Goal: Information Seeking & Learning: Check status

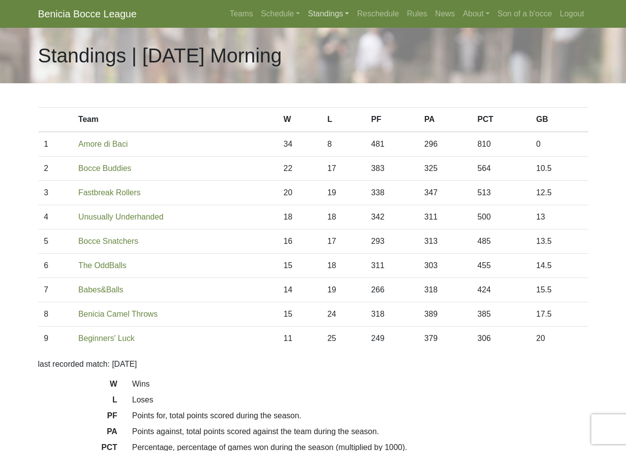
click at [320, 14] on link "Standings" at bounding box center [328, 14] width 49 height 20
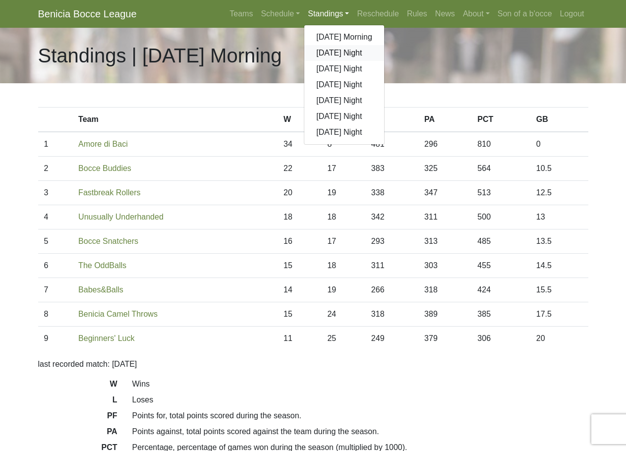
click at [337, 48] on link "[DATE] Night" at bounding box center [344, 53] width 80 height 16
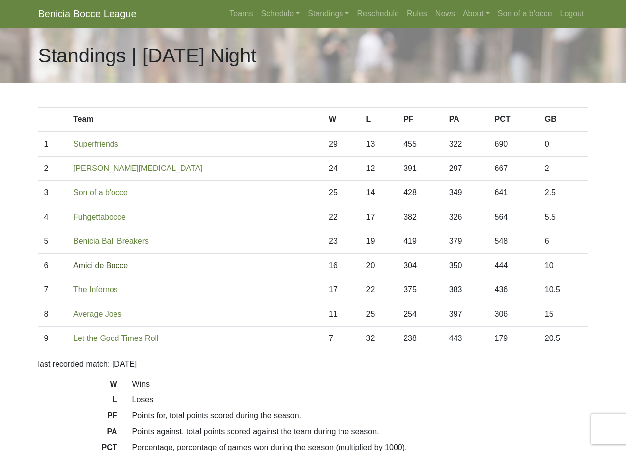
click at [105, 266] on link "Amici de Bocce" at bounding box center [100, 265] width 55 height 8
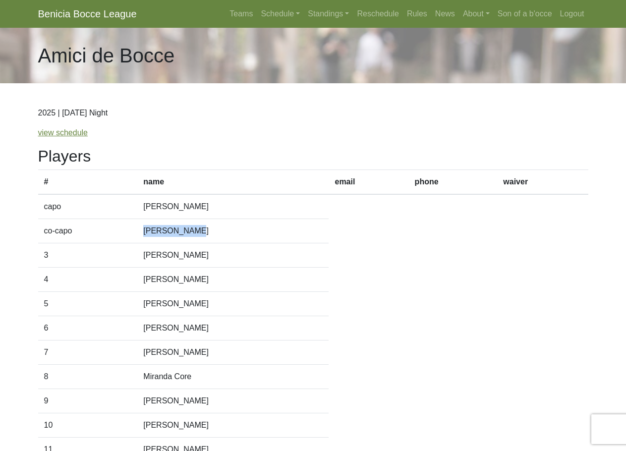
drag, startPoint x: 206, startPoint y: 232, endPoint x: 148, endPoint y: 237, distance: 58.8
click at [148, 237] on td "Mandy Zimmer" at bounding box center [232, 231] width 191 height 24
copy td "Mandy Zimmer"
click at [170, 228] on td "Mandy Zimmer" at bounding box center [232, 231] width 191 height 24
click at [323, 13] on link "Standings" at bounding box center [328, 14] width 49 height 20
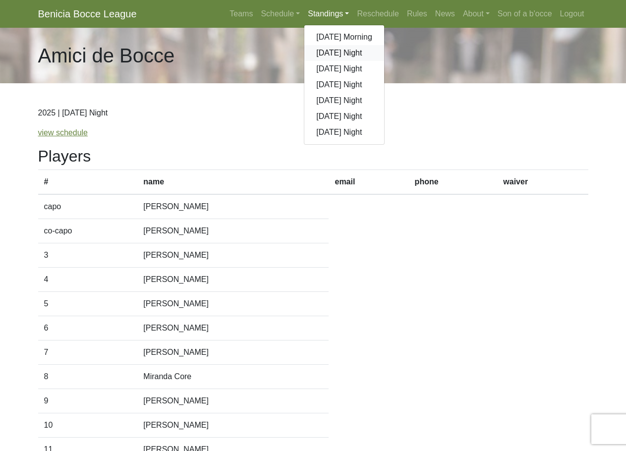
click at [325, 52] on link "[DATE] Night" at bounding box center [344, 53] width 80 height 16
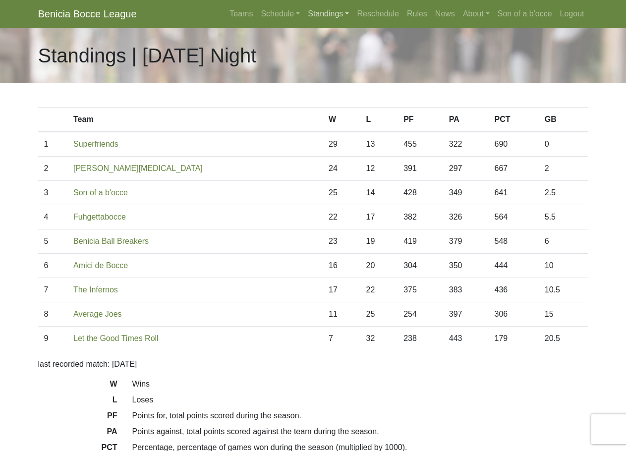
click at [329, 9] on link "Standings" at bounding box center [328, 14] width 49 height 20
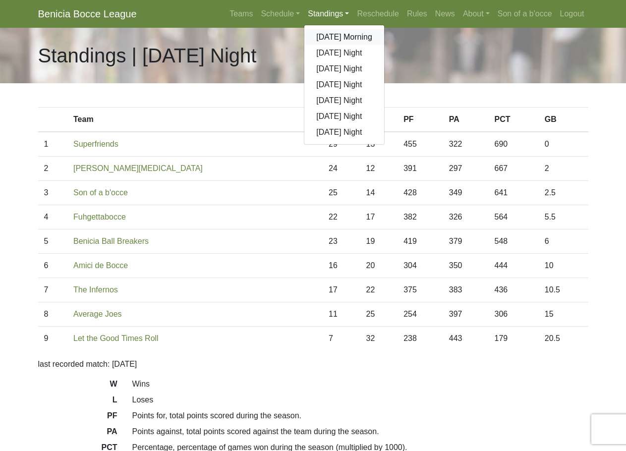
click at [329, 36] on link "[DATE] Morning" at bounding box center [344, 37] width 80 height 16
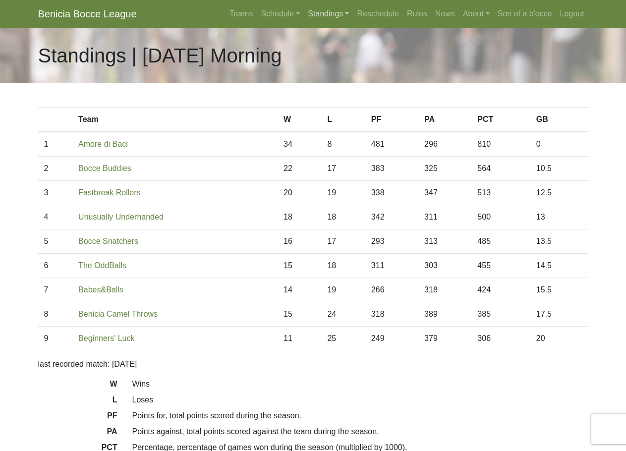
click at [316, 11] on link "Standings" at bounding box center [328, 14] width 49 height 20
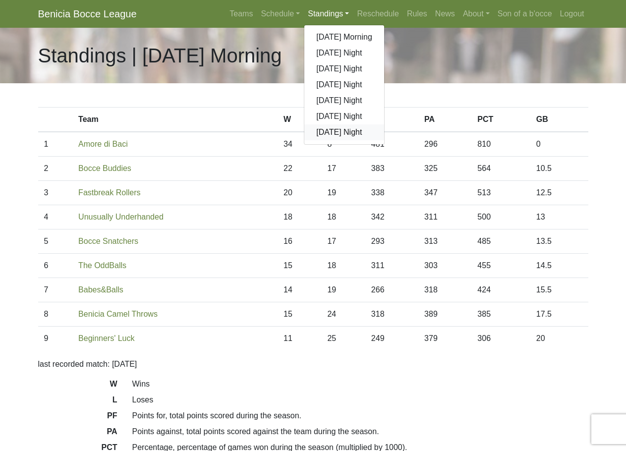
click at [335, 131] on link "[DATE] Night" at bounding box center [344, 132] width 80 height 16
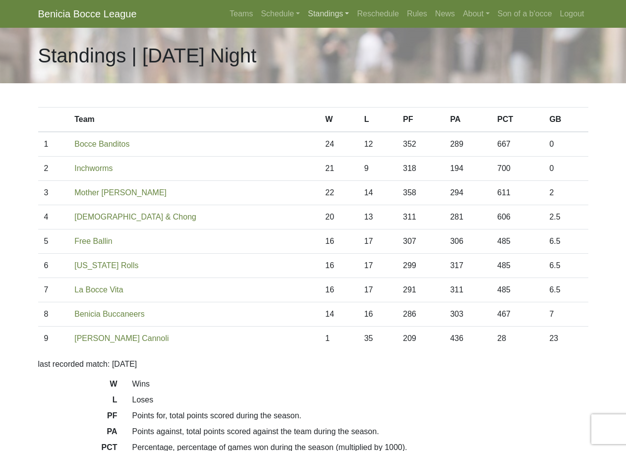
click at [338, 13] on link "Standings" at bounding box center [328, 14] width 49 height 20
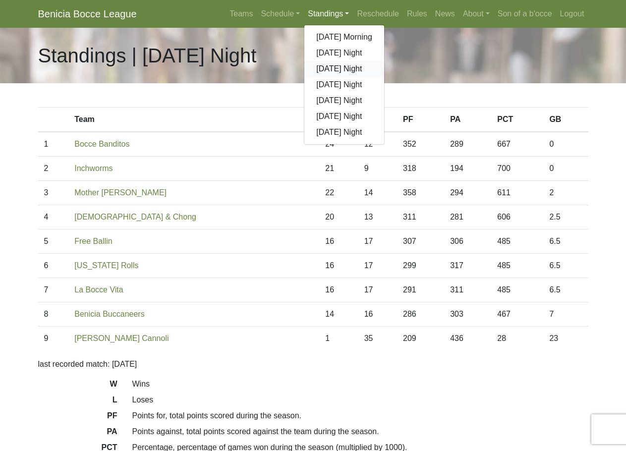
click at [344, 67] on link "[DATE] Night" at bounding box center [344, 69] width 80 height 16
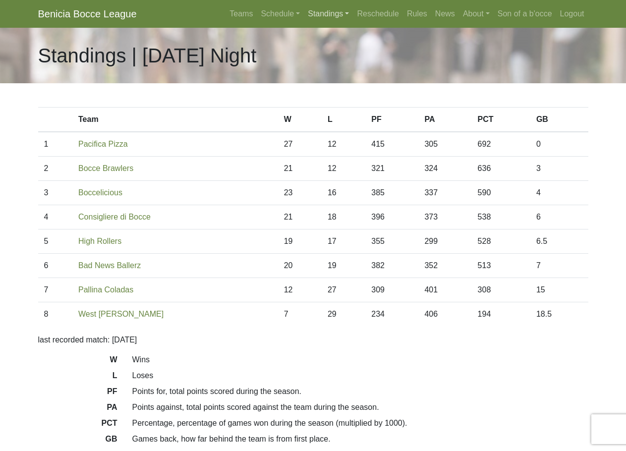
click at [330, 15] on link "Standings" at bounding box center [328, 14] width 49 height 20
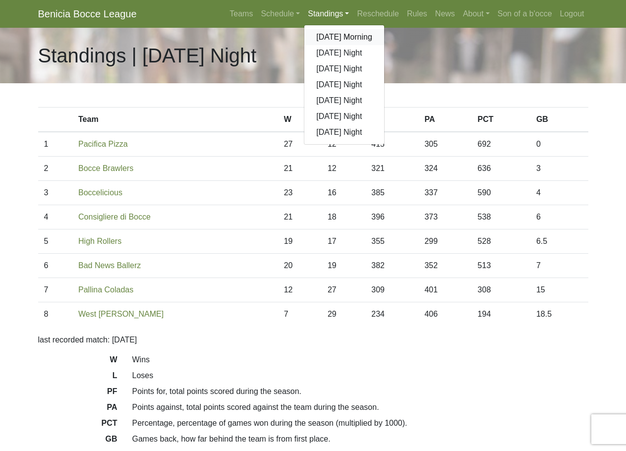
click at [336, 35] on link "[DATE] Morning" at bounding box center [344, 37] width 80 height 16
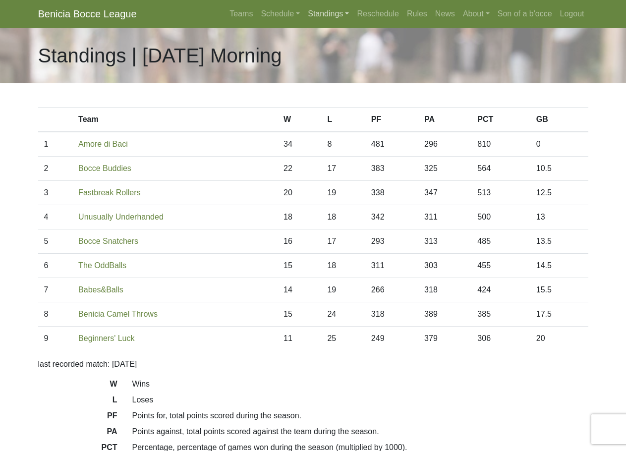
click at [328, 15] on link "Standings" at bounding box center [328, 14] width 49 height 20
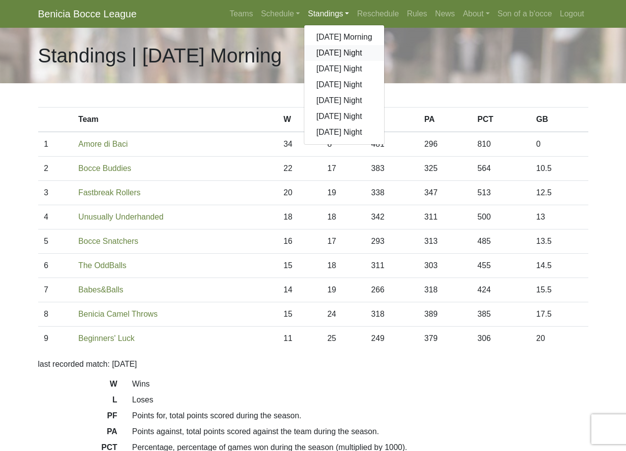
click at [333, 52] on link "[DATE] Night" at bounding box center [344, 53] width 80 height 16
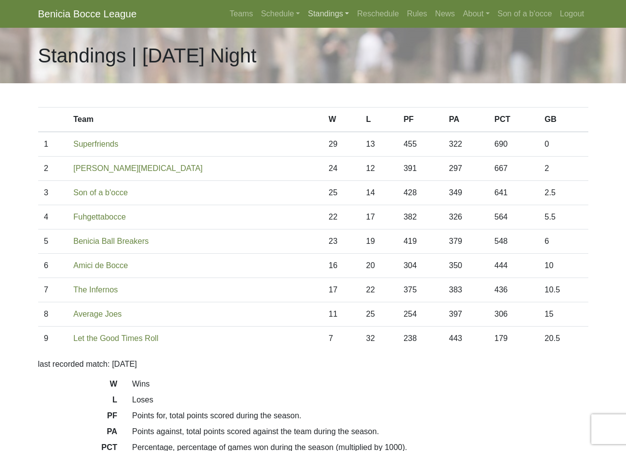
click at [328, 15] on link "Standings" at bounding box center [328, 14] width 49 height 20
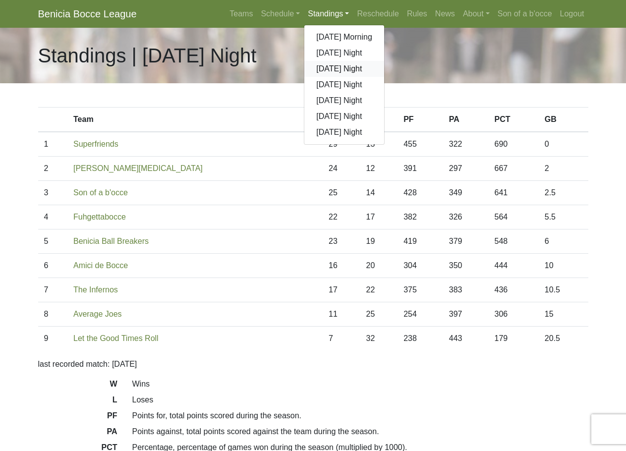
click at [337, 67] on link "[DATE] Night" at bounding box center [344, 69] width 80 height 16
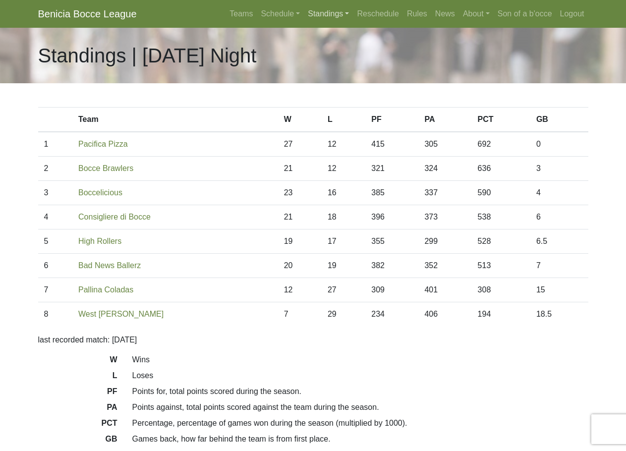
click at [328, 5] on link "Standings" at bounding box center [328, 14] width 49 height 20
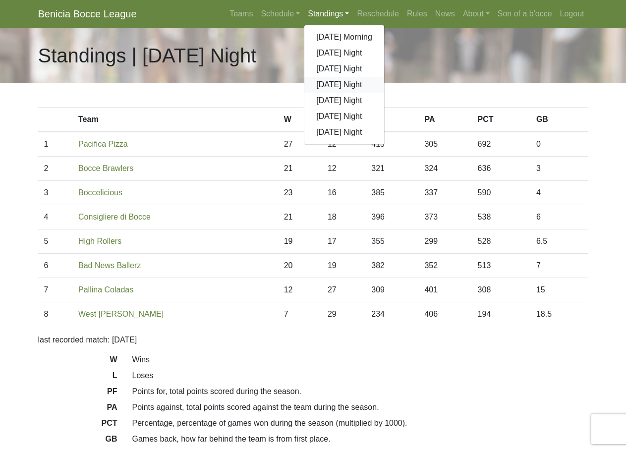
click at [334, 82] on link "[DATE] Night" at bounding box center [344, 85] width 80 height 16
